Goal: Navigation & Orientation: Go to known website

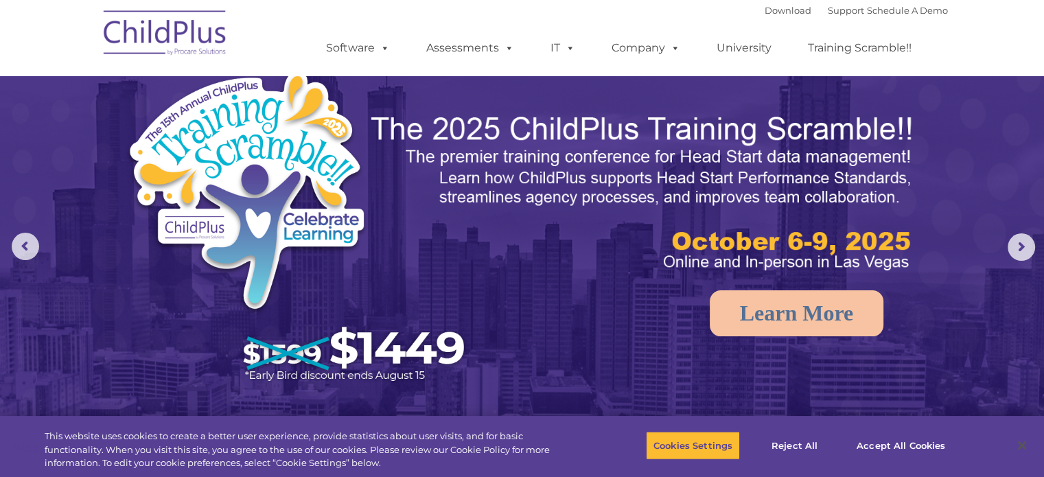
click at [176, 40] on img at bounding box center [165, 35] width 137 height 69
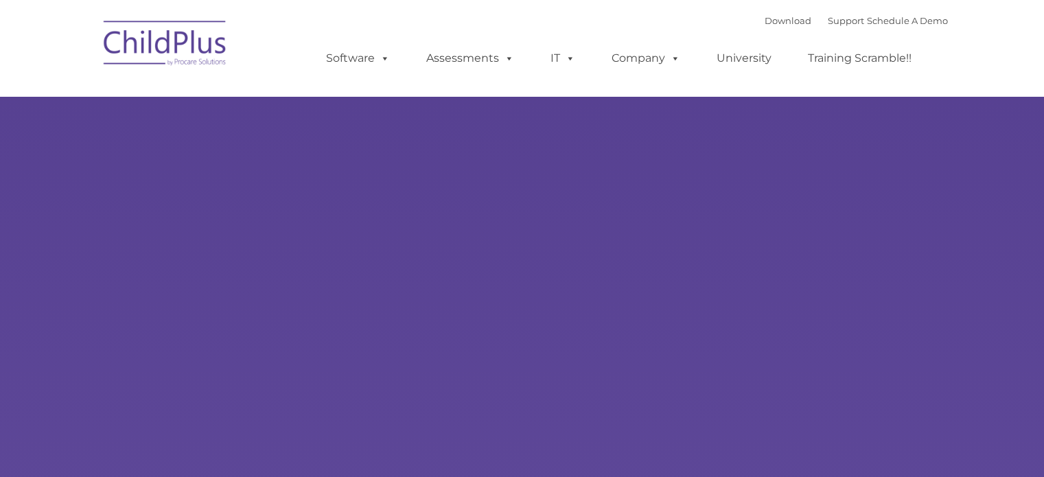
type input ""
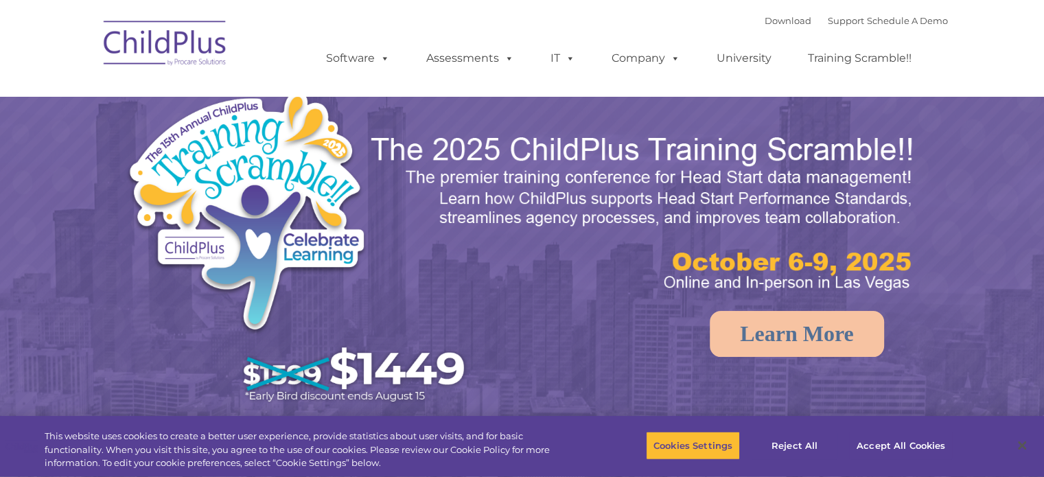
select select "MEDIUM"
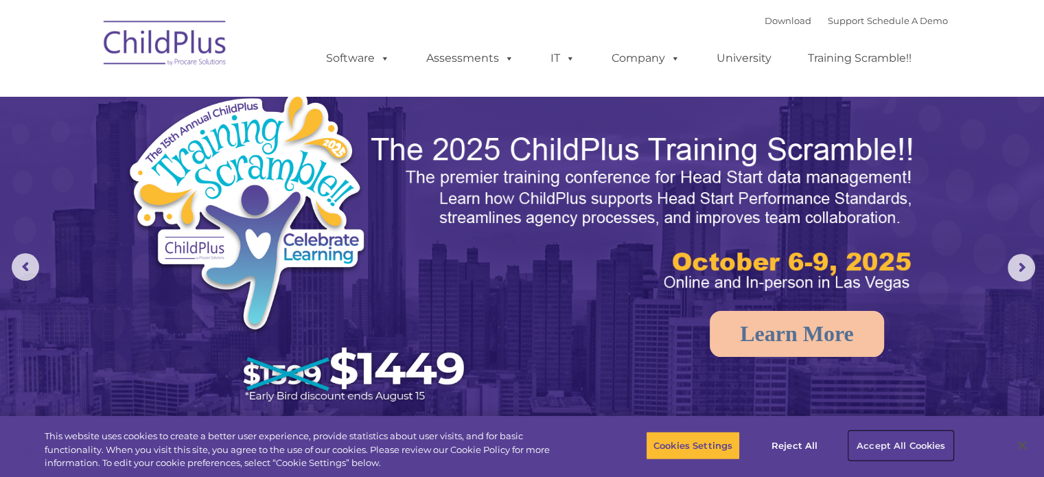
click at [898, 444] on button "Accept All Cookies" at bounding box center [901, 445] width 104 height 29
